Goal: Task Accomplishment & Management: Manage account settings

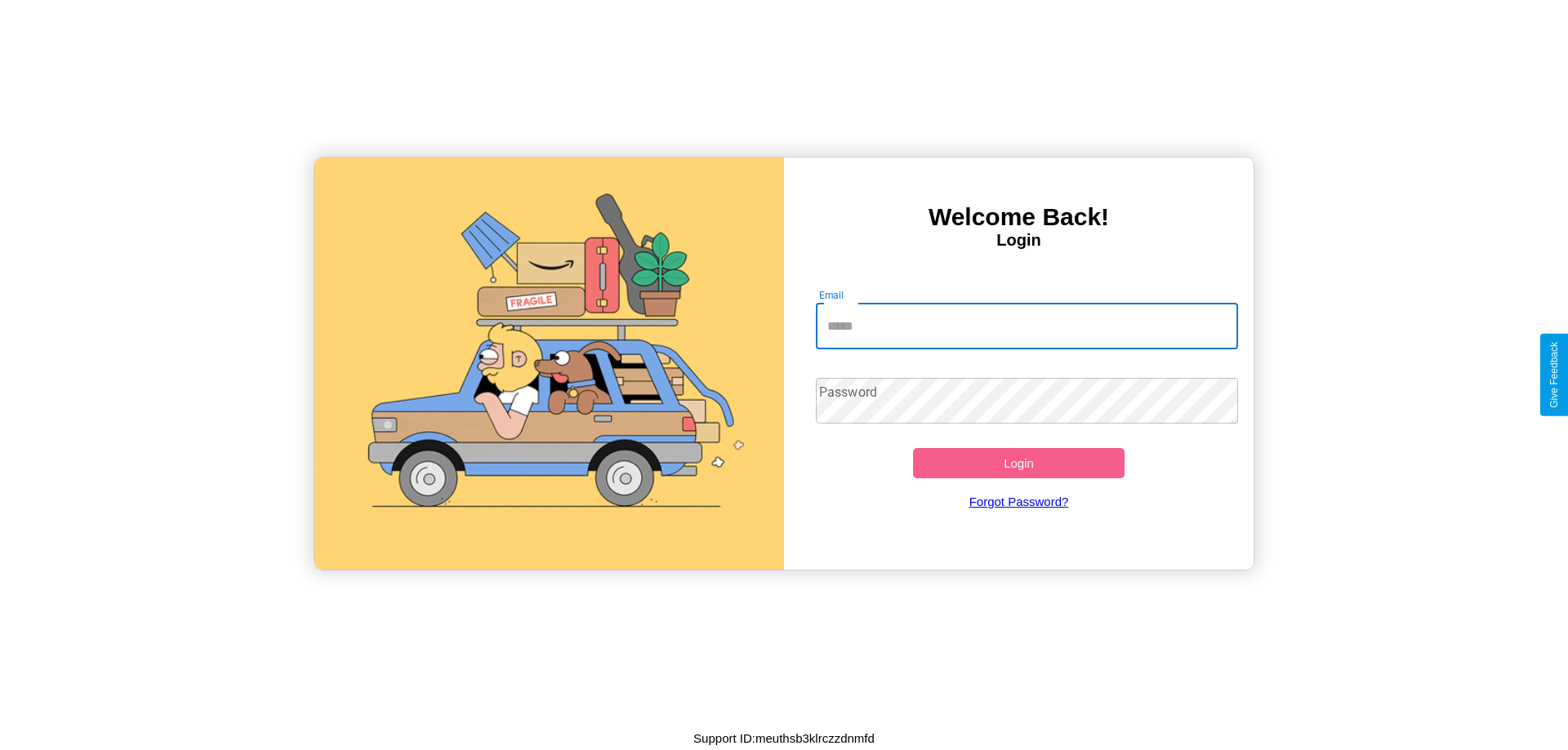
click at [1026, 326] on input "Email" at bounding box center [1027, 327] width 423 height 46
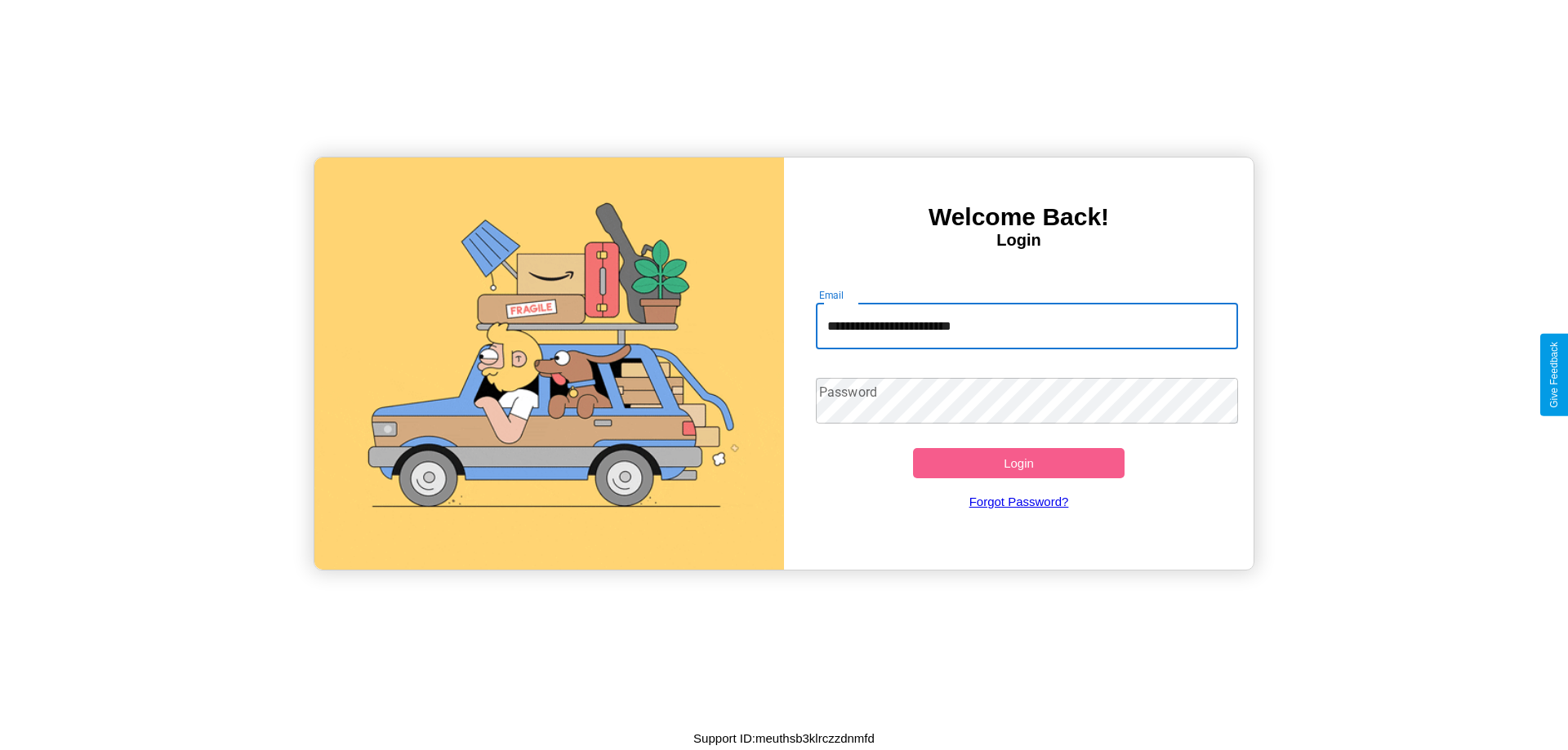
type input "**********"
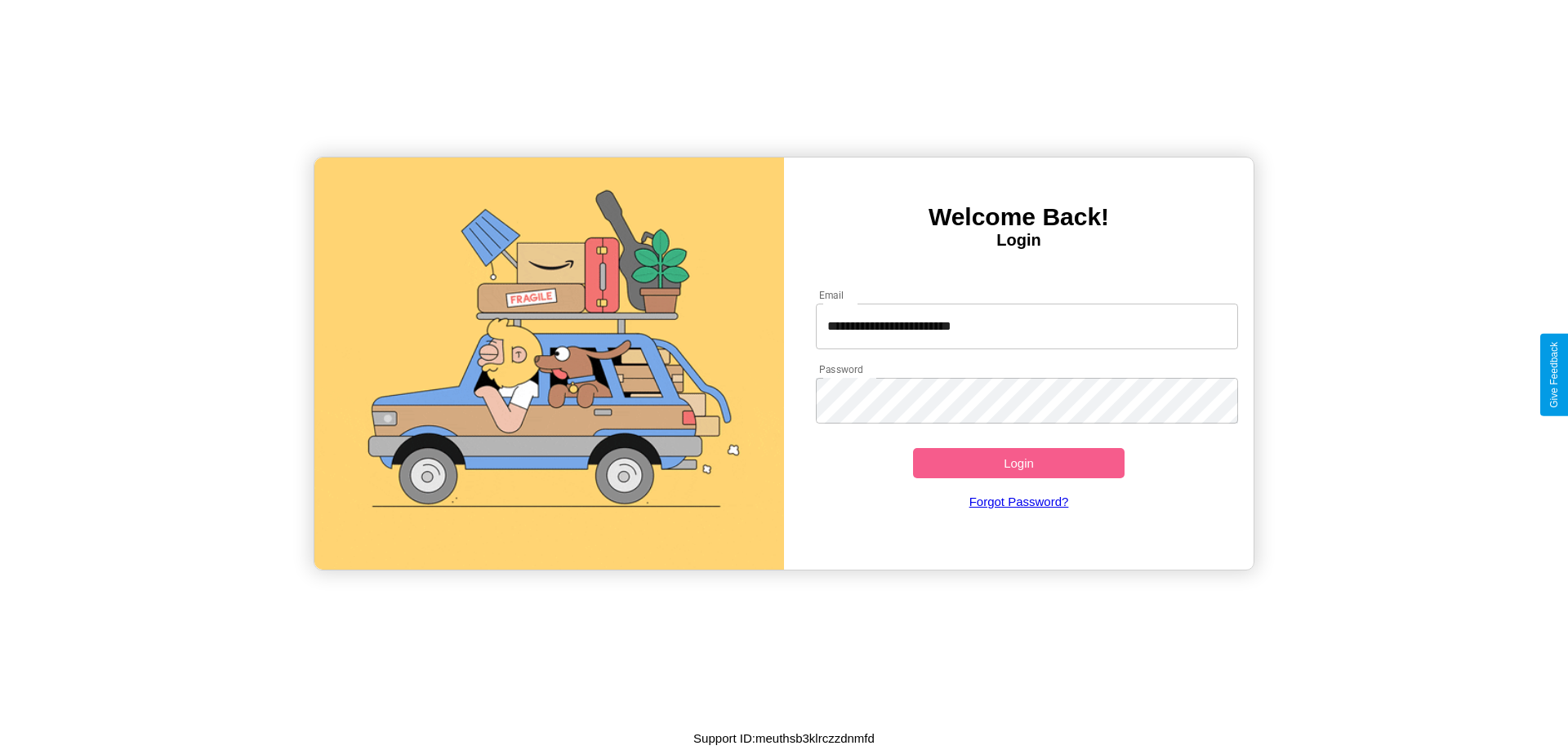
click at [1018, 463] on button "Login" at bounding box center [1018, 463] width 211 height 30
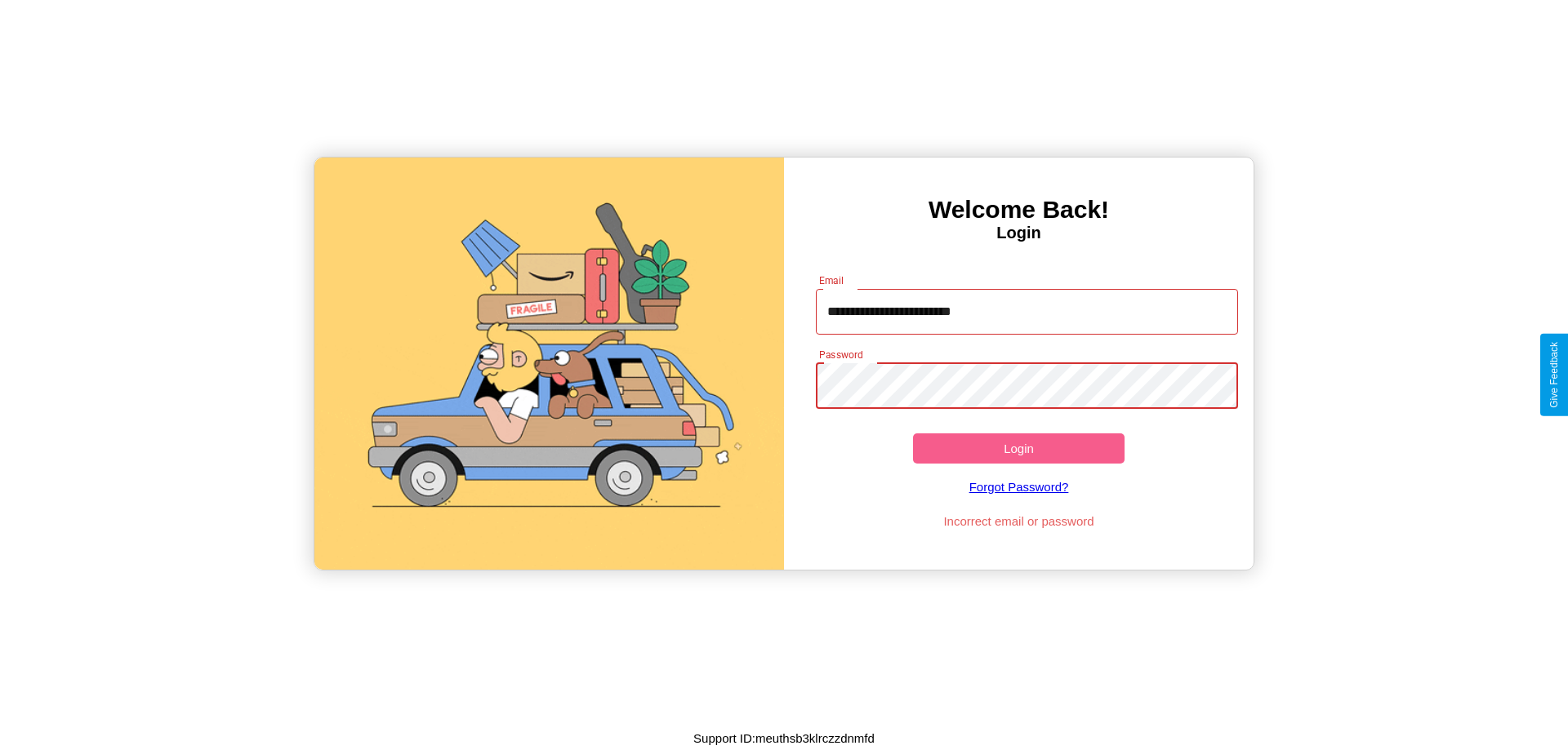
click at [1018, 448] on button "Login" at bounding box center [1018, 448] width 211 height 30
